Goal: Transaction & Acquisition: Book appointment/travel/reservation

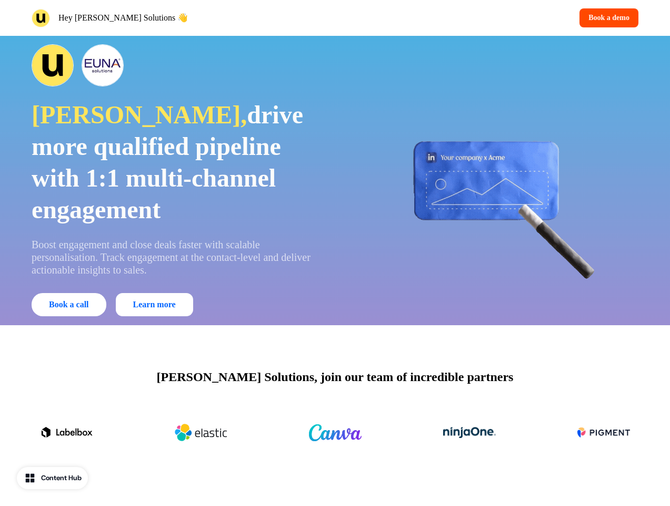
click at [335, 18] on div "Hey [PERSON_NAME] Solutions 👋 Book a demo" at bounding box center [335, 18] width 670 height 36
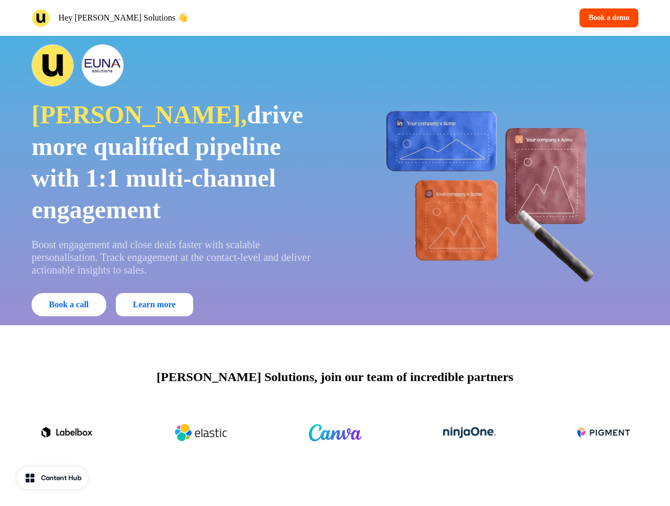
click at [181, 18] on div "Hey [PERSON_NAME] Solutions 👋" at bounding box center [182, 18] width 300 height 18
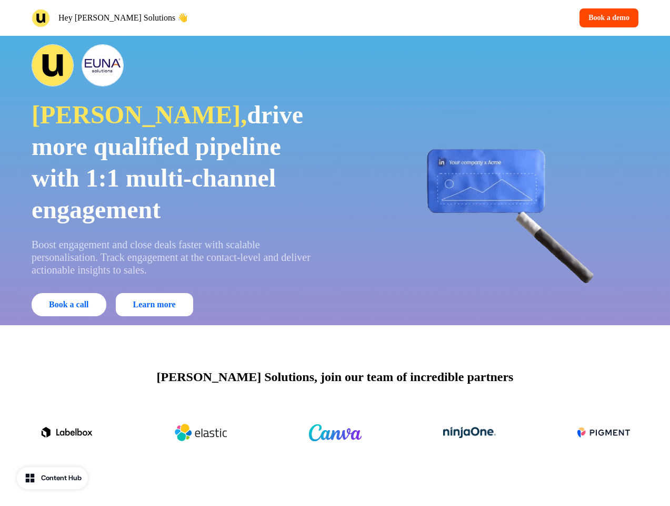
click at [489, 18] on div "Book a demo" at bounding box center [490, 17] width 300 height 19
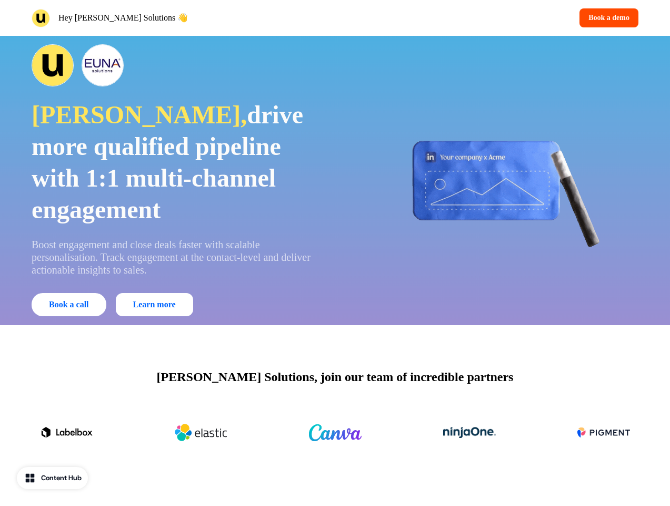
click at [607, 18] on button "Book a demo" at bounding box center [609, 17] width 59 height 19
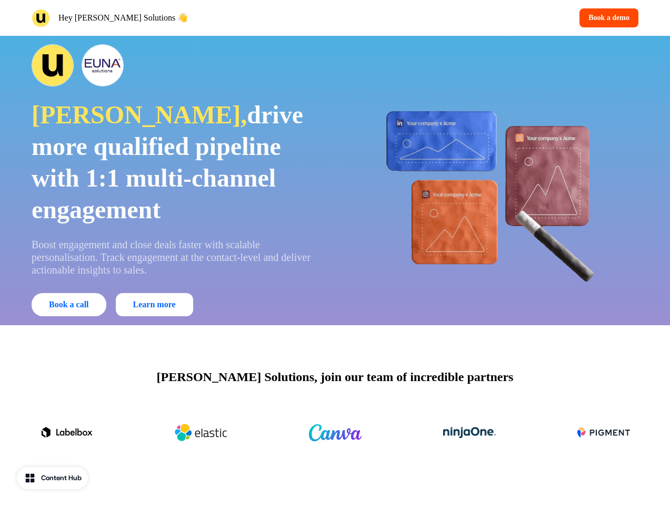
click at [335, 180] on div "[PERSON_NAME], drive more qualified pipeline with 1:1 multi-channel engagement …" at bounding box center [335, 180] width 670 height 289
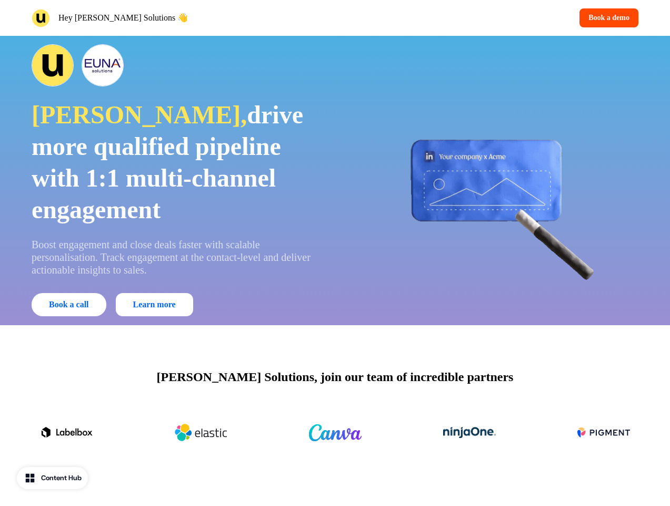
click at [176, 180] on span "drive more qualified pipeline with 1:1 multi-channel engagement" at bounding box center [168, 162] width 272 height 123
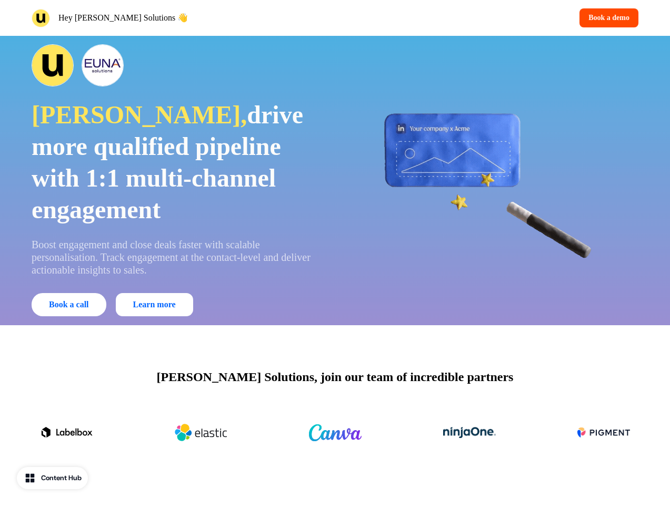
scroll to position [611, 0]
